Goal: Navigation & Orientation: Find specific page/section

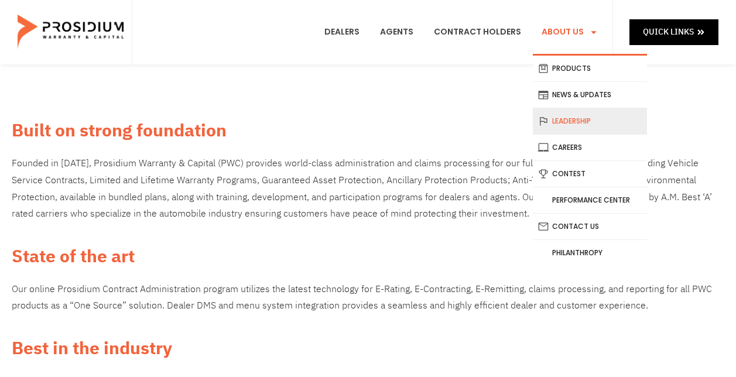
click at [580, 117] on link "Leadership" at bounding box center [590, 121] width 114 height 26
